Goal: Task Accomplishment & Management: Complete application form

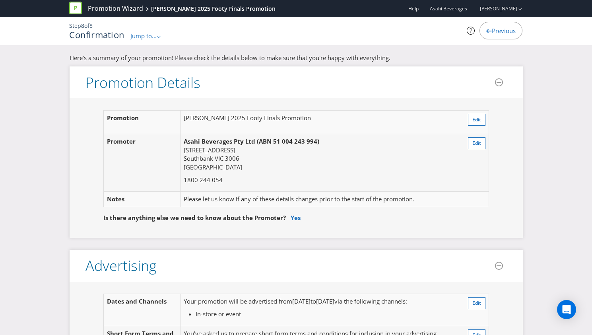
scroll to position [699, 0]
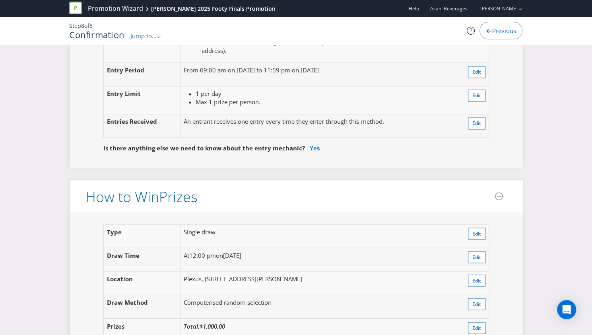
click at [147, 37] on span "Jump to..." at bounding box center [143, 36] width 26 height 8
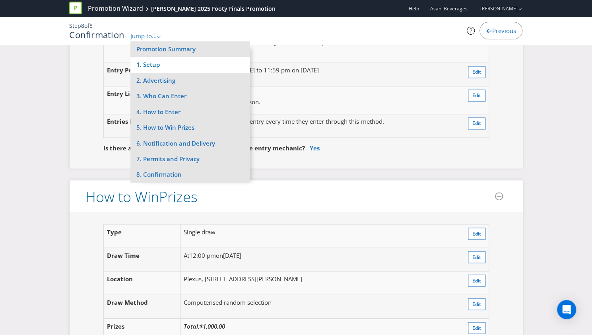
click at [153, 64] on li "1. Setup" at bounding box center [189, 65] width 119 height 16
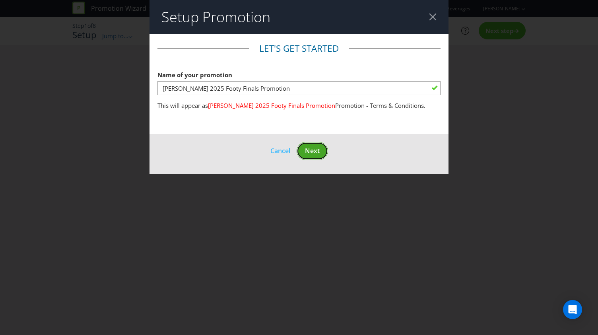
click at [311, 154] on span "Next" at bounding box center [312, 150] width 15 height 9
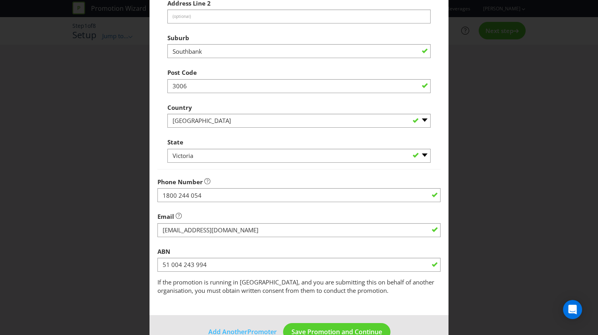
scroll to position [285, 0]
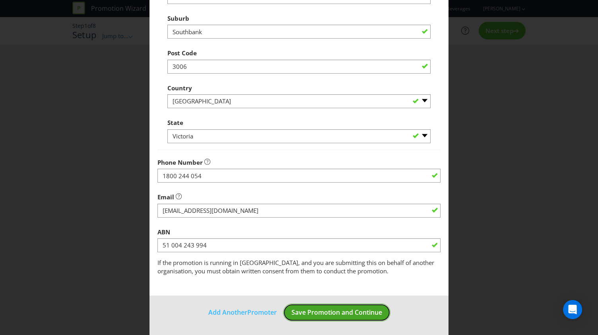
click at [334, 314] on span "Save Promotion and Continue" at bounding box center [336, 312] width 91 height 9
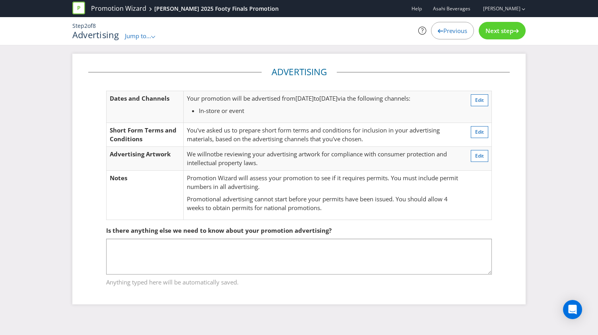
click at [508, 35] on div "Next step" at bounding box center [502, 30] width 47 height 17
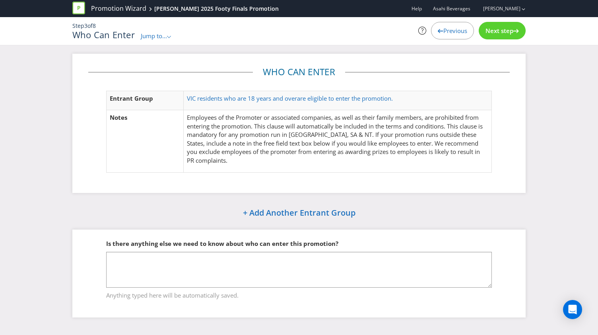
click at [508, 35] on div "Next step" at bounding box center [502, 30] width 47 height 17
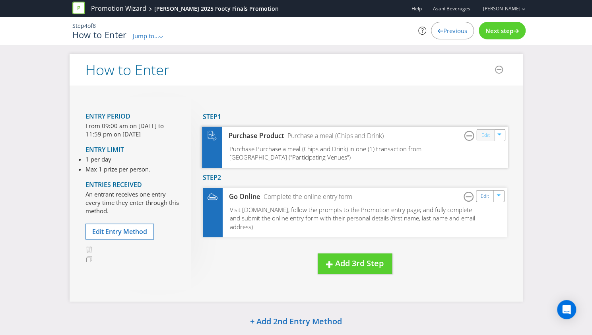
click at [485, 134] on link "Edit" at bounding box center [485, 134] width 8 height 9
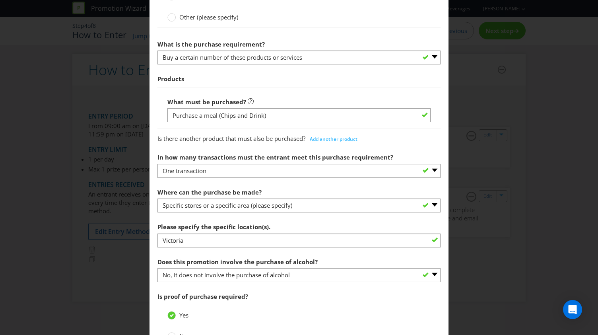
scroll to position [396, 0]
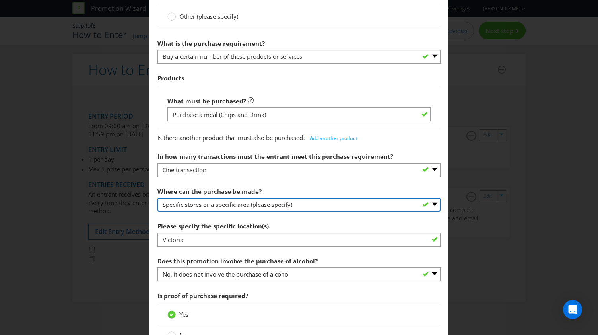
click at [295, 204] on select "-- Please select -- Any stores displaying promotional material (including onlin…" at bounding box center [298, 205] width 283 height 14
select select "OTHER"
click at [157, 198] on select "-- Please select -- Any stores displaying promotional material (including onlin…" at bounding box center [298, 205] width 283 height 14
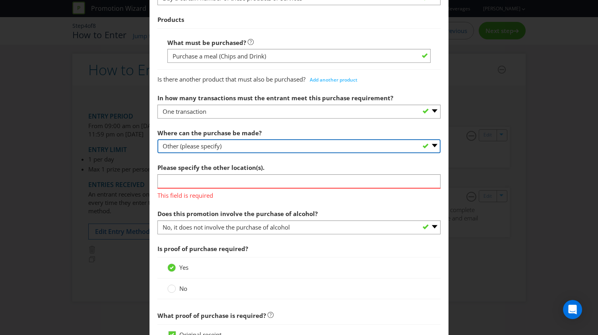
scroll to position [456, 0]
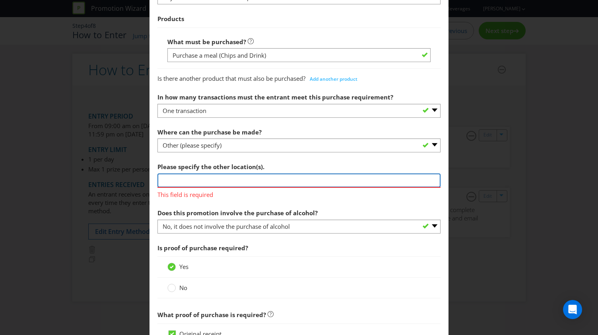
click at [208, 177] on input "text" at bounding box center [298, 180] width 283 height 14
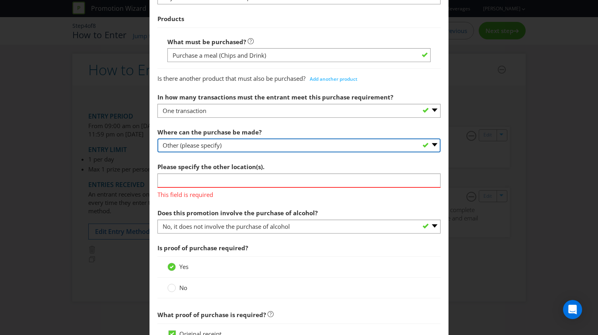
click at [207, 144] on select "-- Please select -- Any stores displaying promotional material (including onlin…" at bounding box center [298, 145] width 283 height 14
click at [207, 145] on select "-- Please select -- Any stores displaying promotional material (including onlin…" at bounding box center [298, 145] width 283 height 14
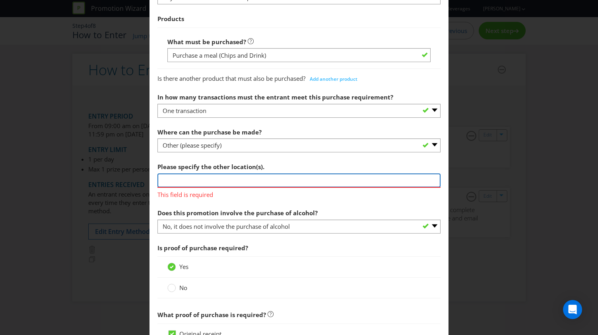
click at [188, 179] on input "text" at bounding box center [298, 180] width 283 height 14
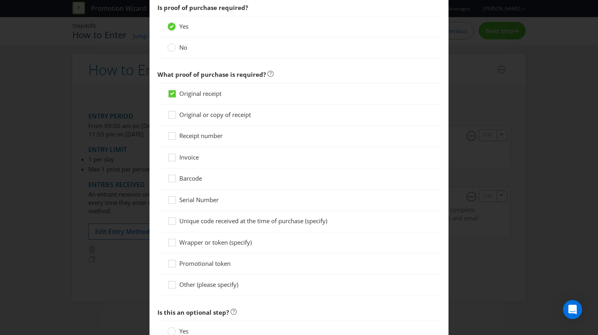
scroll to position [774, 0]
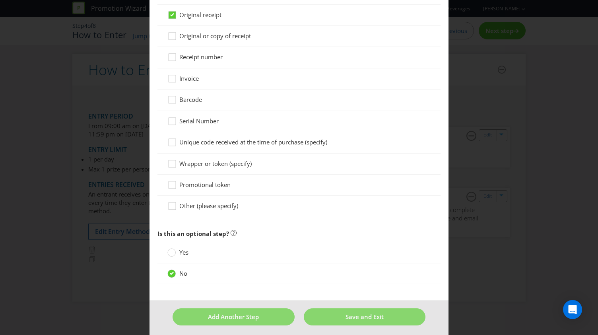
type input "[PERSON_NAME] Outlets in [GEOGRAPHIC_DATA]"
click at [262, 270] on div "No" at bounding box center [298, 273] width 263 height 8
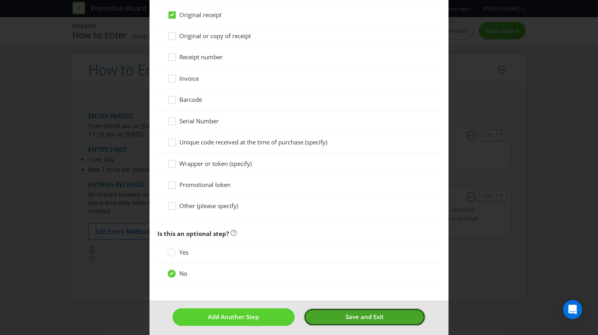
click at [341, 308] on button "Save and Exit" at bounding box center [365, 316] width 122 height 17
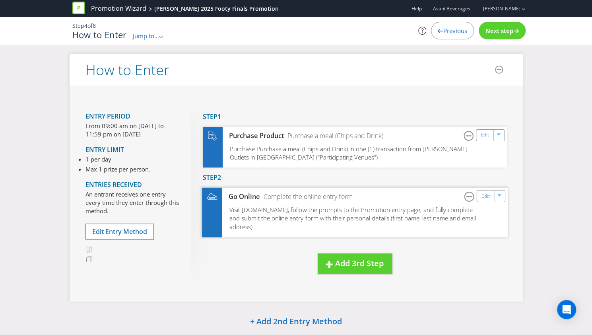
click at [324, 224] on div "Visit [DOMAIN_NAME], follow the prompts to the Promotion entry page; and fully …" at bounding box center [355, 222] width 306 height 32
click at [484, 196] on link "Edit" at bounding box center [485, 195] width 8 height 9
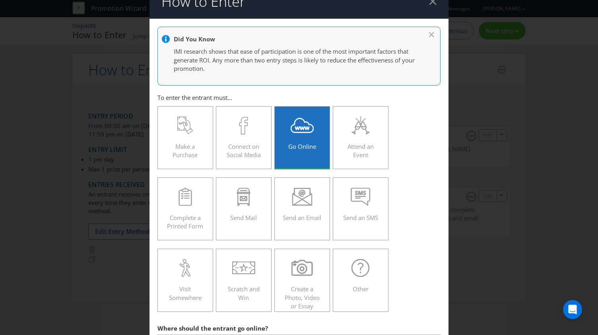
scroll to position [16, 0]
click at [369, 265] on div at bounding box center [360, 267] width 39 height 18
click at [0, 0] on input "Other" at bounding box center [0, 0] width 0 height 0
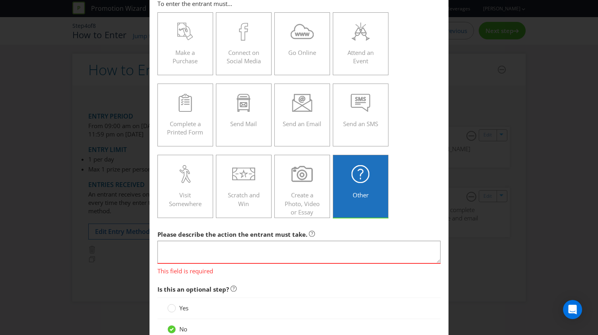
scroll to position [114, 0]
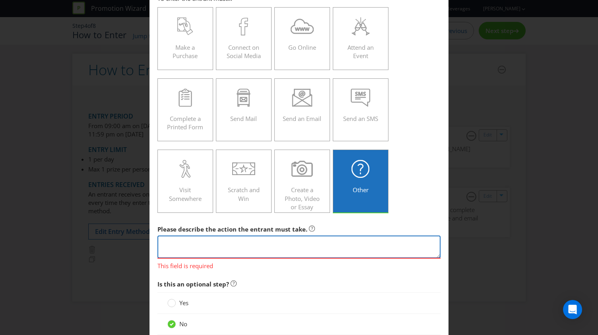
click at [316, 248] on textarea at bounding box center [298, 246] width 283 height 23
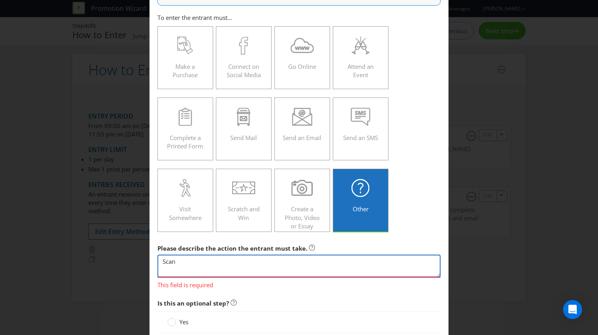
scroll to position [95, 0]
type textarea "Scan"
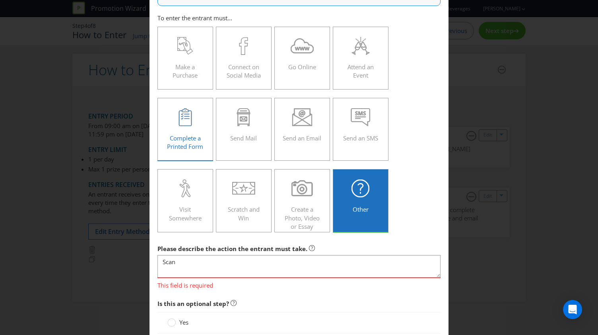
click at [202, 135] on div "Complete a Printed Form" at bounding box center [185, 126] width 39 height 36
click at [0, 0] on input "Complete a Printed Form" at bounding box center [0, 0] width 0 height 0
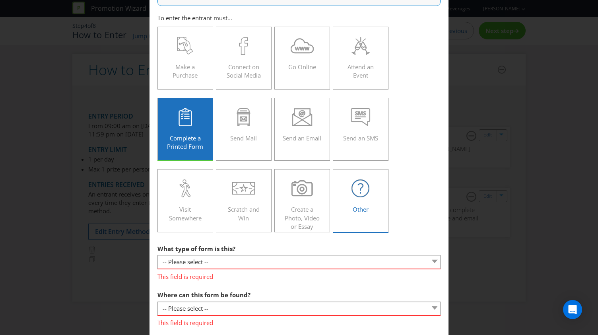
click at [364, 201] on div "Other" at bounding box center [360, 197] width 39 height 36
click at [0, 0] on input "Other" at bounding box center [0, 0] width 0 height 0
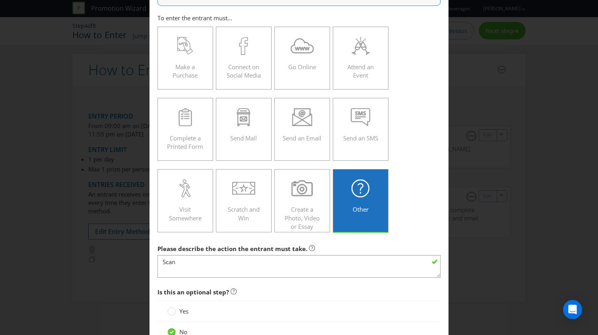
scroll to position [151, 0]
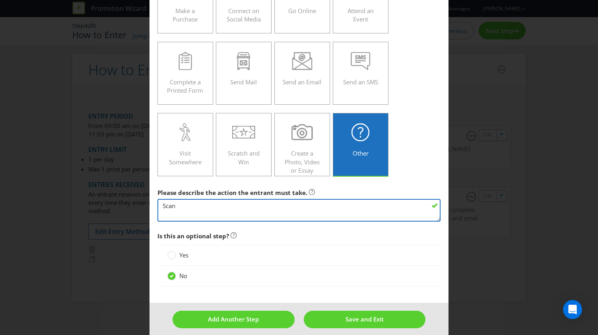
click at [235, 212] on textarea "Scan" at bounding box center [298, 210] width 283 height 23
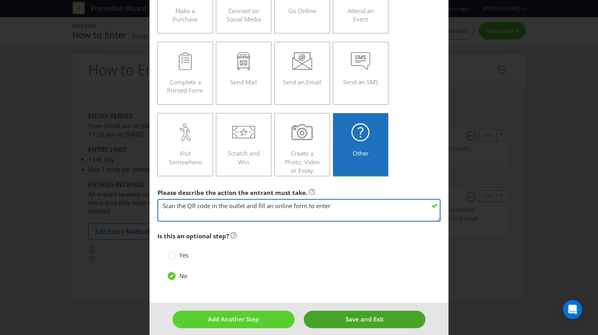
type textarea "Scan the QR code in the outlet and fill an online form to enter"
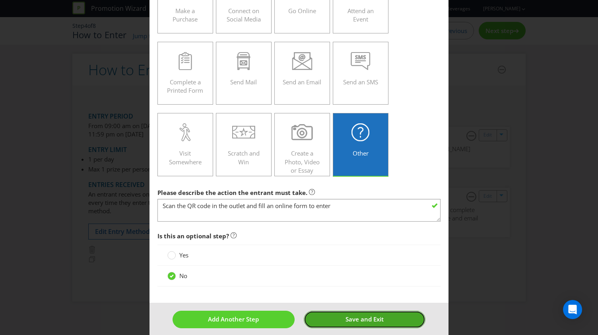
click at [338, 314] on button "Save and Exit" at bounding box center [365, 318] width 122 height 17
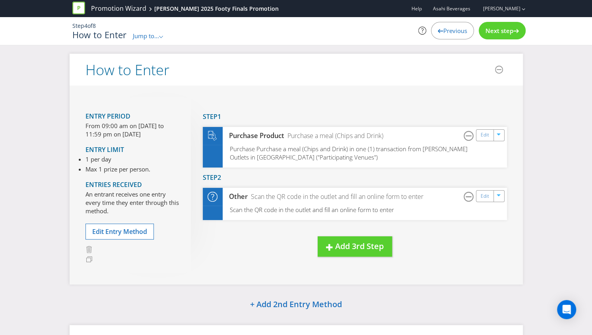
click at [510, 25] on div "Next step" at bounding box center [502, 30] width 47 height 17
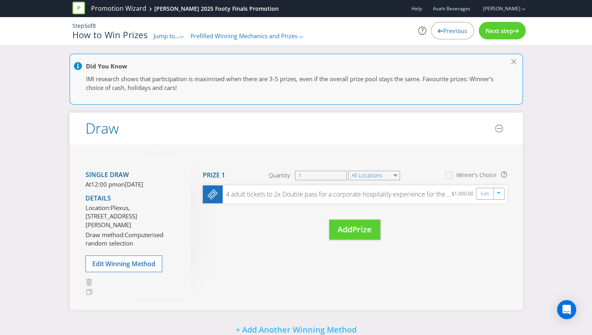
click at [453, 30] on span "Previous" at bounding box center [455, 31] width 24 height 8
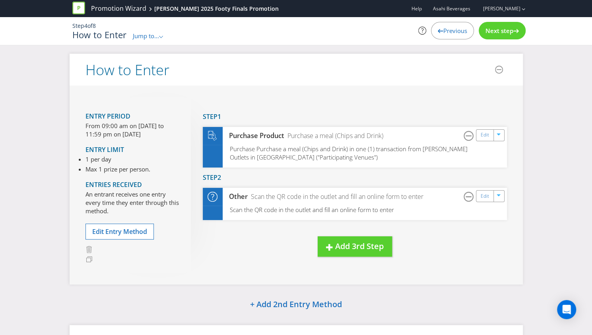
click at [504, 33] on span "Next step" at bounding box center [499, 31] width 28 height 8
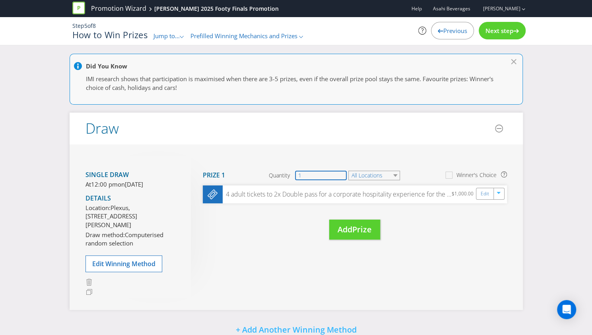
click at [332, 175] on input "1" at bounding box center [321, 176] width 52 height 10
type input "2"
click at [372, 198] on div "4 adult tickets to 2x Double pass for a corporate hospitality experience for th…" at bounding box center [355, 194] width 306 height 18
click at [487, 194] on link "Edit" at bounding box center [485, 193] width 8 height 9
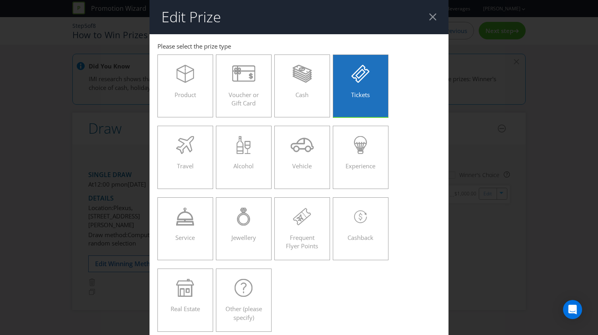
click at [352, 99] on div "Tickets" at bounding box center [360, 83] width 39 height 36
click at [0, 0] on input "Tickets" at bounding box center [0, 0] width 0 height 0
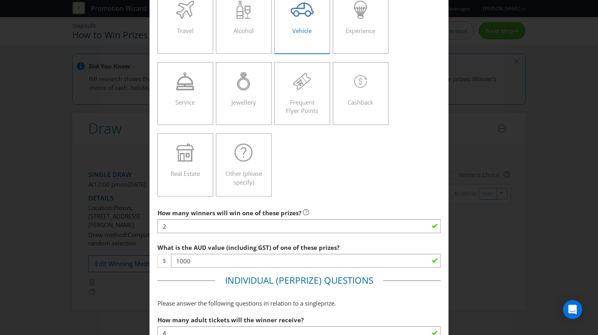
scroll to position [238, 0]
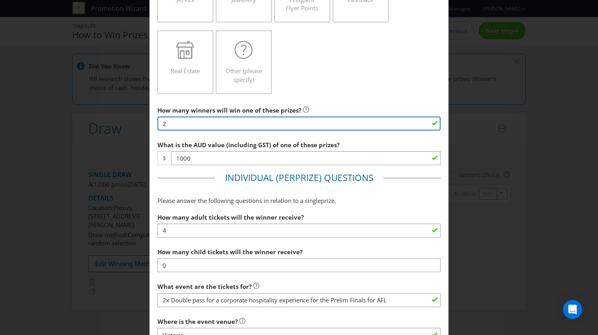
click at [197, 124] on input "2" at bounding box center [298, 123] width 283 height 14
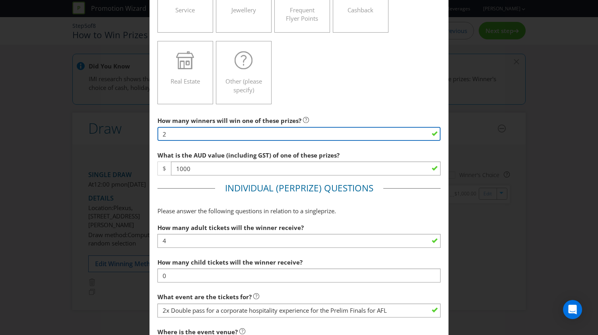
scroll to position [233, 0]
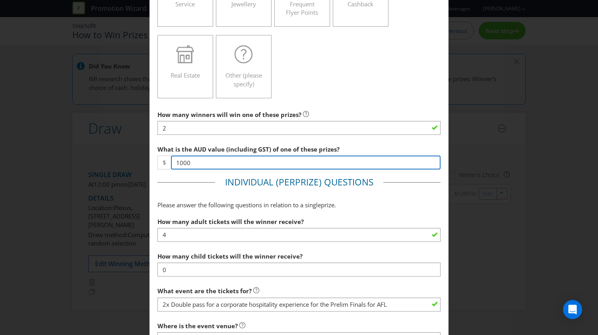
click at [198, 163] on input "1000" at bounding box center [306, 162] width 270 height 14
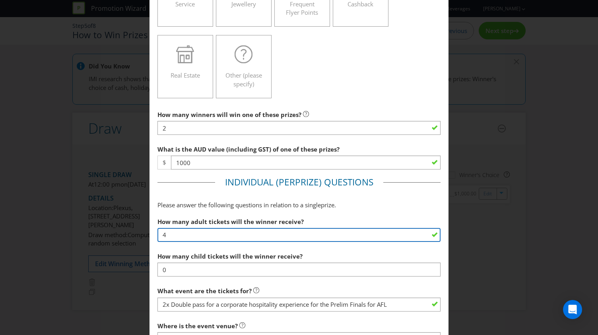
drag, startPoint x: 268, startPoint y: 231, endPoint x: 140, endPoint y: 230, distance: 128.0
click at [140, 230] on div "Edit Prize Victoria Please select the prize type Product Voucher or Gift Card C…" at bounding box center [299, 167] width 598 height 335
type input "2"
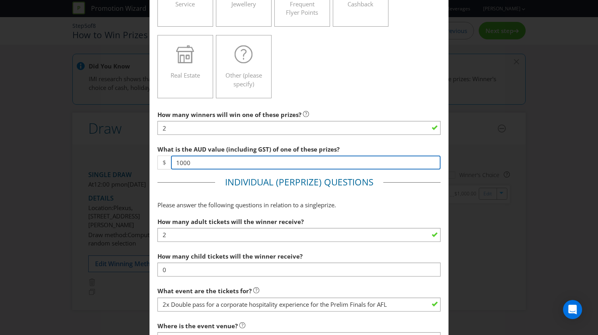
click at [193, 163] on input "1000" at bounding box center [306, 162] width 270 height 14
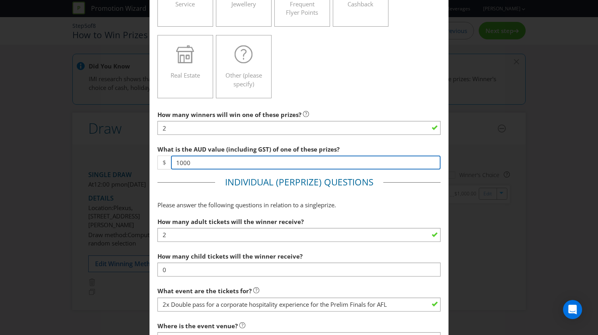
drag, startPoint x: 134, startPoint y: 154, endPoint x: 103, endPoint y: 153, distance: 31.0
click at [103, 153] on div "Edit Prize Victoria Please select the prize type Product Voucher or Gift Card C…" at bounding box center [299, 167] width 598 height 335
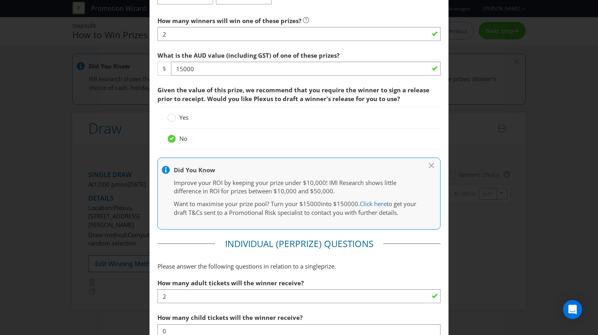
scroll to position [326, 0]
click at [179, 116] on span "Yes" at bounding box center [183, 118] width 9 height 8
click at [0, 0] on input "Yes" at bounding box center [0, 0] width 0 height 0
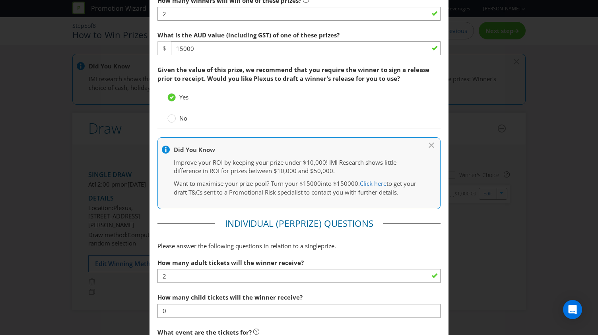
scroll to position [347, 0]
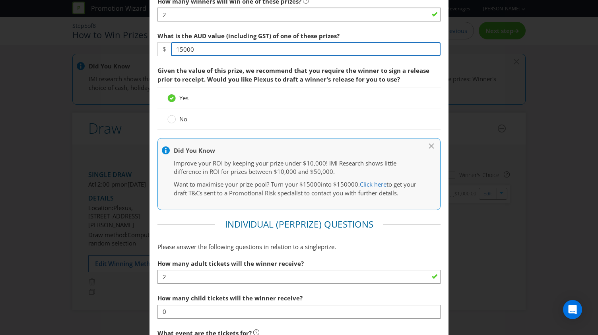
drag, startPoint x: 211, startPoint y: 47, endPoint x: 144, endPoint y: 42, distance: 67.0
click at [144, 42] on div "Edit Prize Victoria Please select the prize type Product Voucher or Gift Card C…" at bounding box center [299, 167] width 598 height 335
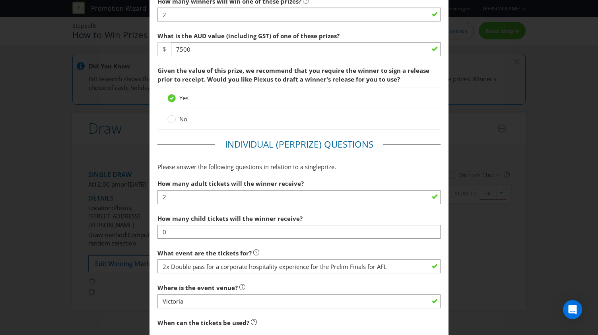
click at [205, 81] on span "Given the value of this prize, we recommend that you require the winner to sign…" at bounding box center [293, 74] width 272 height 16
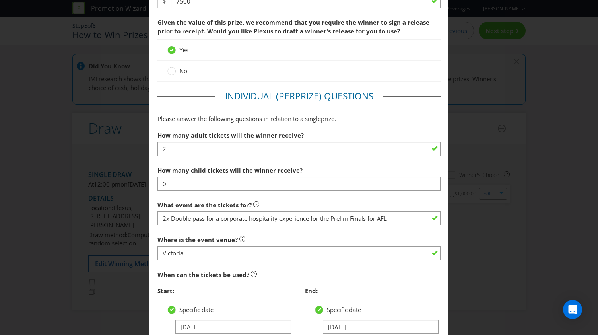
scroll to position [394, 0]
click at [173, 74] on icon at bounding box center [171, 71] width 8 height 8
click at [0, 0] on input "No" at bounding box center [0, 0] width 0 height 0
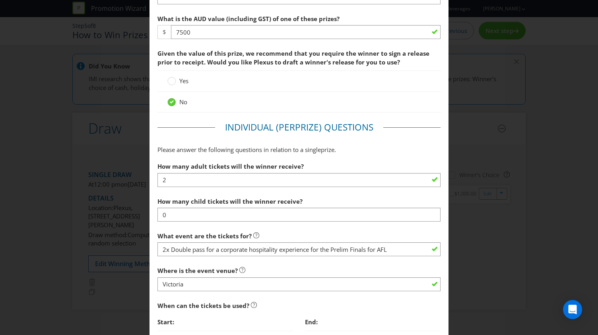
scroll to position [364, 0]
click at [173, 82] on icon at bounding box center [171, 80] width 8 height 8
click at [0, 0] on input "Yes" at bounding box center [0, 0] width 0 height 0
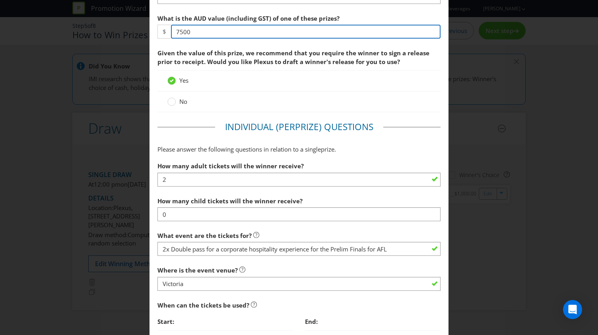
drag, startPoint x: 208, startPoint y: 31, endPoint x: 95, endPoint y: 32, distance: 112.1
click at [95, 32] on div "Edit Prize Victoria Please select the prize type Product Voucher or Gift Card C…" at bounding box center [299, 167] width 598 height 335
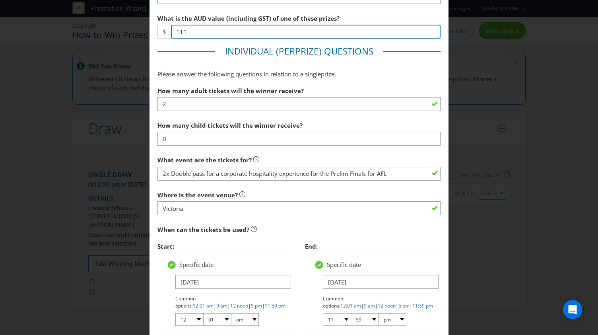
drag, startPoint x: 213, startPoint y: 28, endPoint x: 42, endPoint y: 6, distance: 172.4
click at [42, 6] on div "Edit Prize Victoria Please select the prize type Product Voucher or Gift Card C…" at bounding box center [299, 167] width 598 height 335
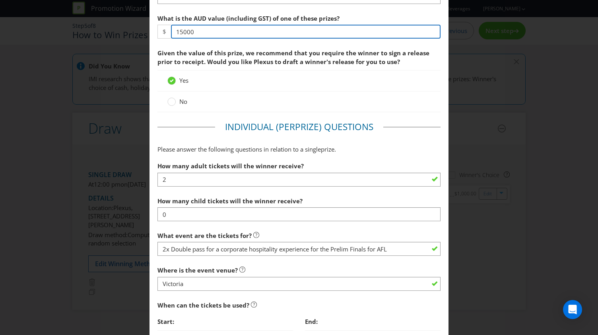
type input "15000"
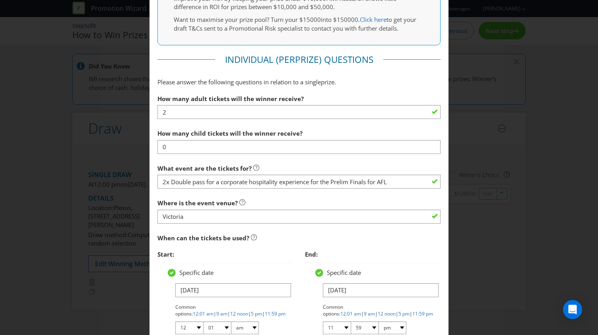
scroll to position [524, 0]
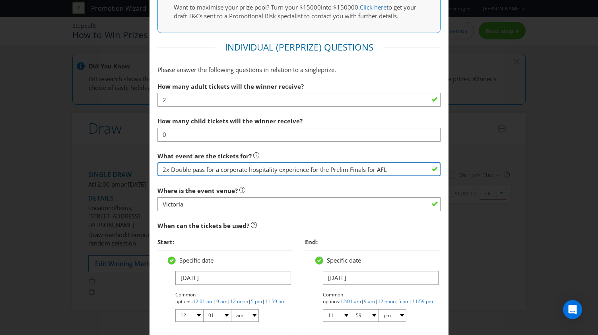
drag, startPoint x: 170, startPoint y: 174, endPoint x: 124, endPoint y: 184, distance: 46.8
click at [124, 184] on div "Edit Prize Victoria Please select the prize type Product Voucher or Gift Card C…" at bounding box center [299, 167] width 598 height 335
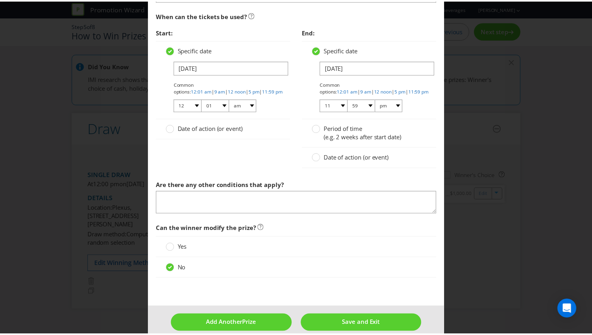
scroll to position [750, 0]
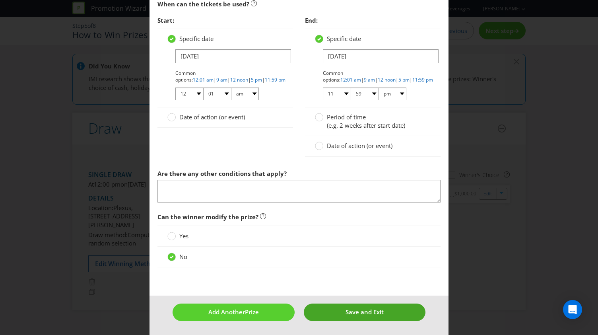
type input "Double pass for a corporate hospitality experience for the Prelim Finals for AFL"
click at [361, 310] on span "Save and Exit" at bounding box center [364, 312] width 38 height 8
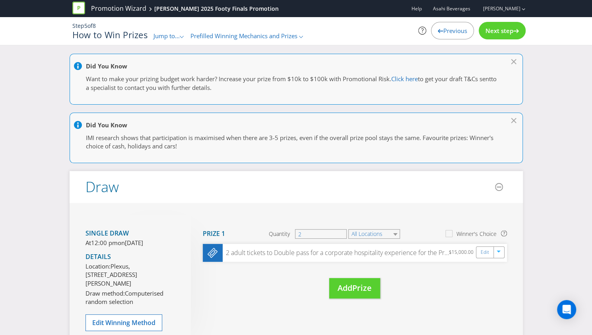
click at [263, 301] on div "Move Here Drag here to move prize Prize 1 Quantity 2 All Locations Winner's Cho…" at bounding box center [349, 264] width 316 height 99
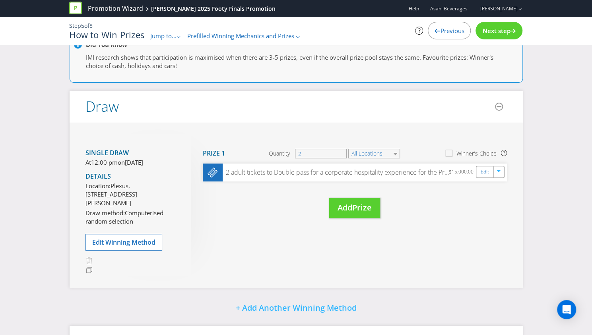
scroll to position [178, 0]
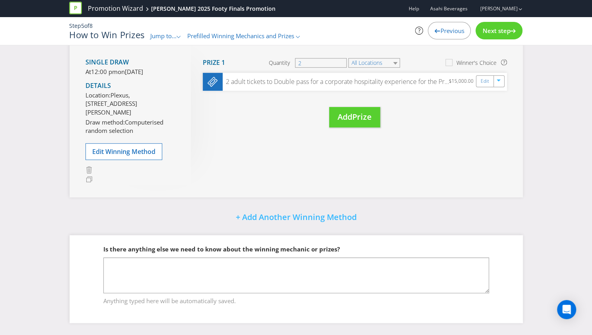
click at [506, 23] on div "Next step" at bounding box center [498, 30] width 47 height 17
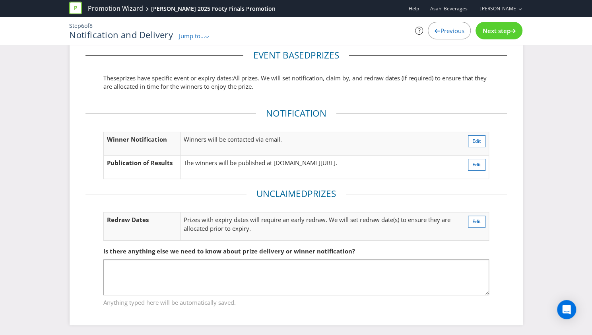
click at [499, 31] on span "Next step" at bounding box center [496, 31] width 28 height 8
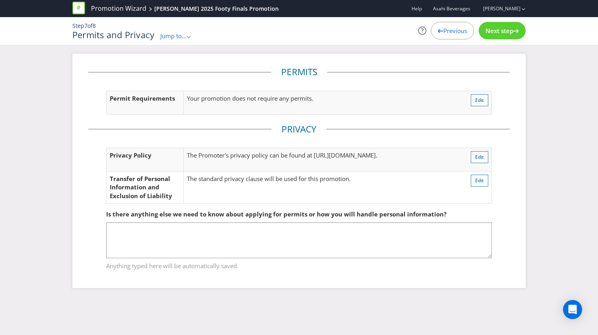
click at [500, 30] on span "Next step" at bounding box center [499, 31] width 28 height 8
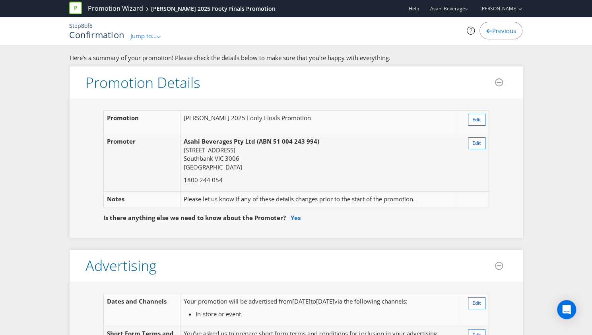
click at [144, 34] on span "Jump to..." at bounding box center [143, 36] width 26 height 8
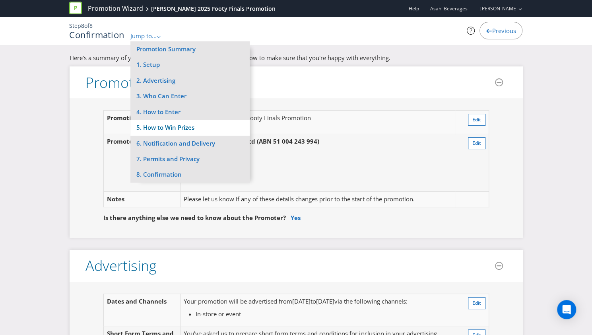
click at [175, 124] on li "5. How to Win Prizes" at bounding box center [189, 128] width 119 height 16
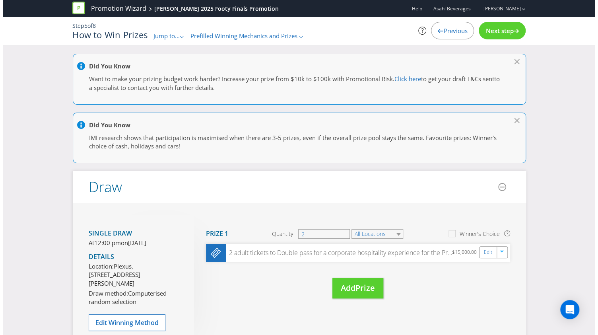
scroll to position [16, 0]
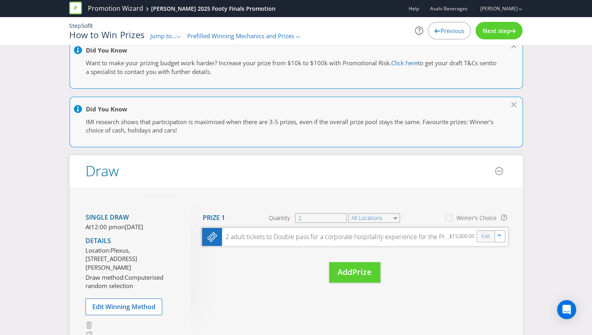
click at [481, 239] on div "Edit" at bounding box center [486, 236] width 18 height 11
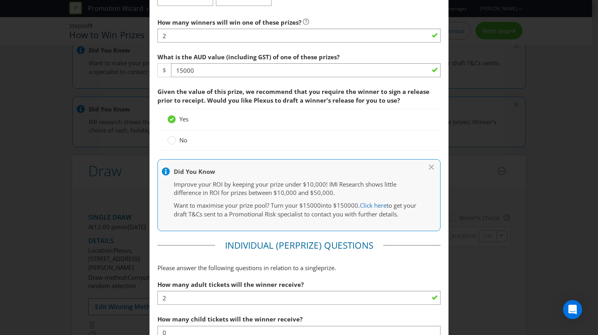
scroll to position [328, 0]
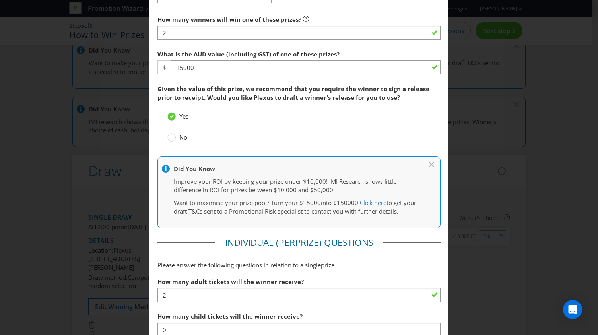
click at [175, 133] on label "No" at bounding box center [177, 137] width 21 height 8
click at [0, 0] on input "No" at bounding box center [0, 0] width 0 height 0
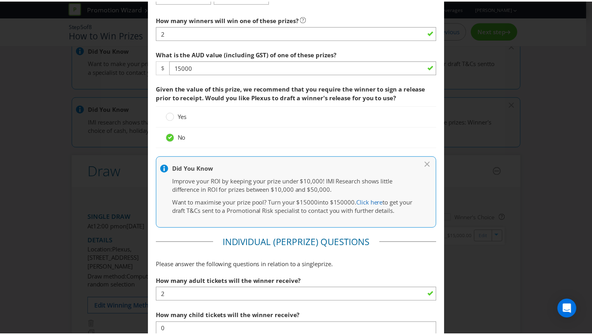
scroll to position [750, 0]
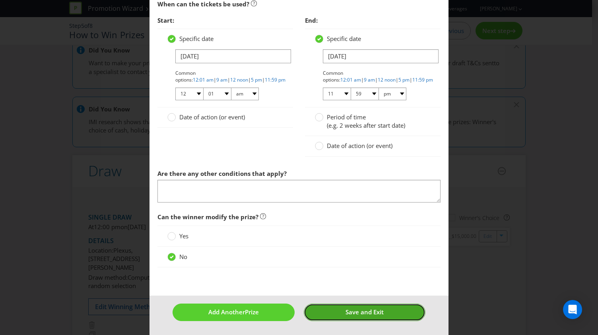
click at [347, 310] on span "Save and Exit" at bounding box center [364, 312] width 38 height 8
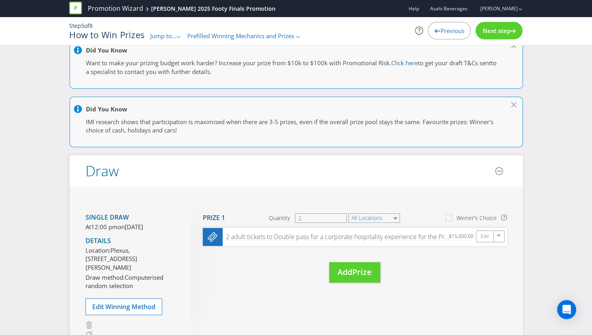
click at [507, 40] on div "Step 5 of 8 How to Win Prizes Jump to... .st0{fill-rule:evenodd;clip-rule:eveno…" at bounding box center [295, 31] width 465 height 28
click at [506, 33] on span "Next step" at bounding box center [496, 31] width 28 height 8
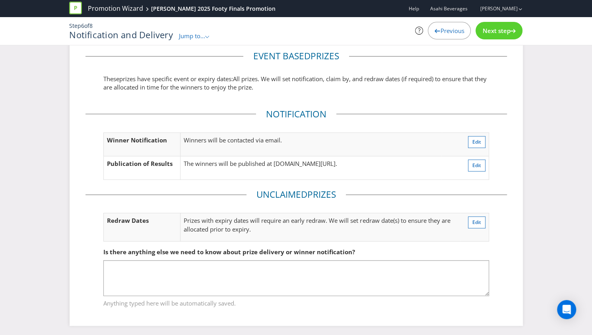
click at [506, 33] on span "Next step" at bounding box center [496, 31] width 28 height 8
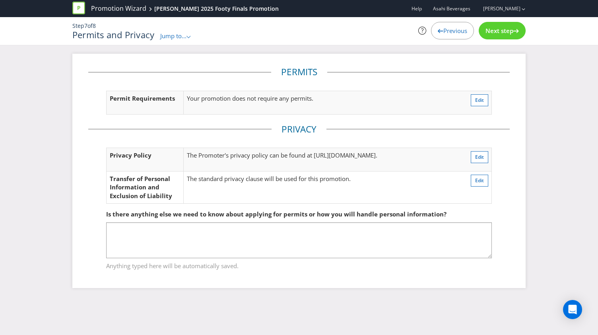
click at [506, 33] on span "Next step" at bounding box center [499, 31] width 28 height 8
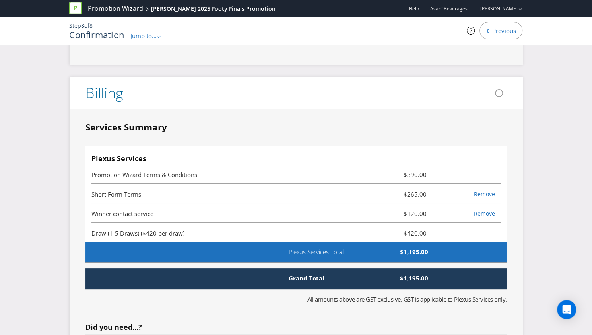
scroll to position [1725, 0]
